Goal: Information Seeking & Learning: Learn about a topic

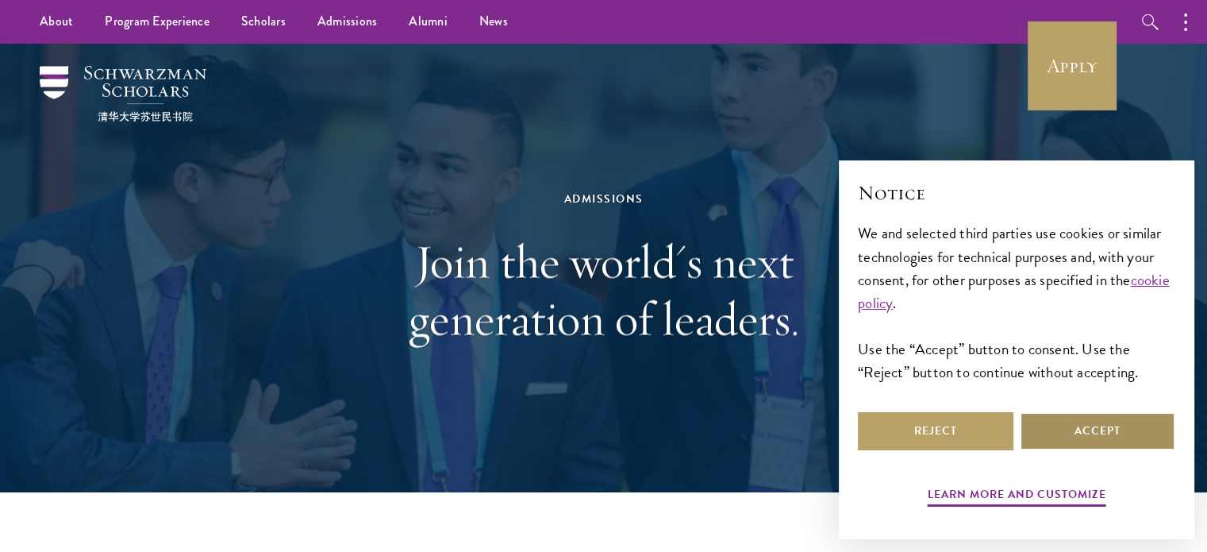
click at [1125, 438] on button "Accept" at bounding box center [1098, 431] width 156 height 38
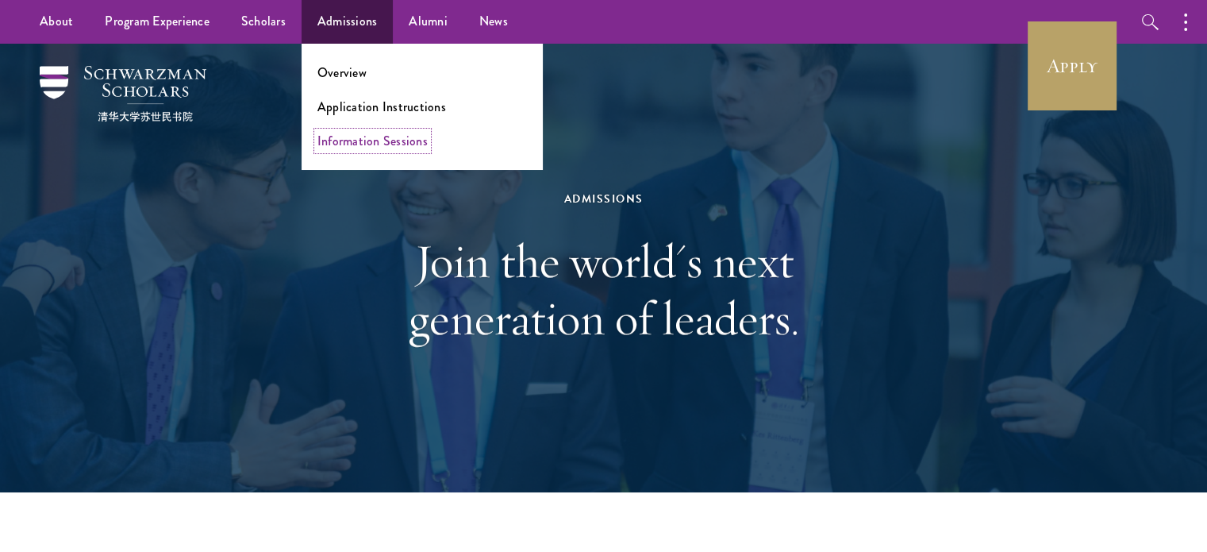
click at [348, 136] on link "Information Sessions" at bounding box center [372, 141] width 110 height 18
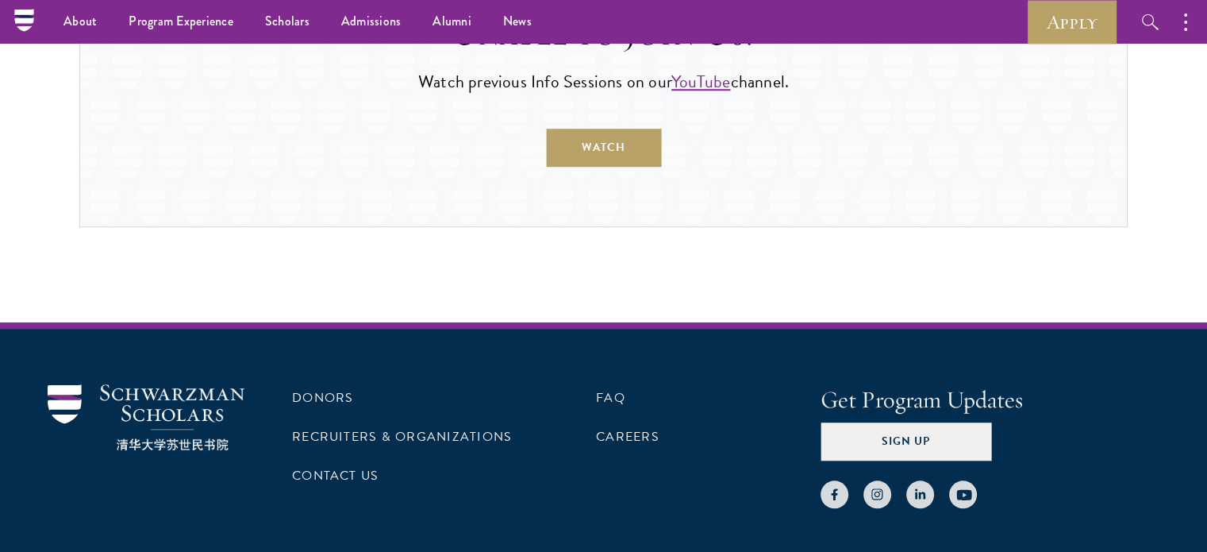
scroll to position [873, 0]
